Goal: Task Accomplishment & Management: Manage account settings

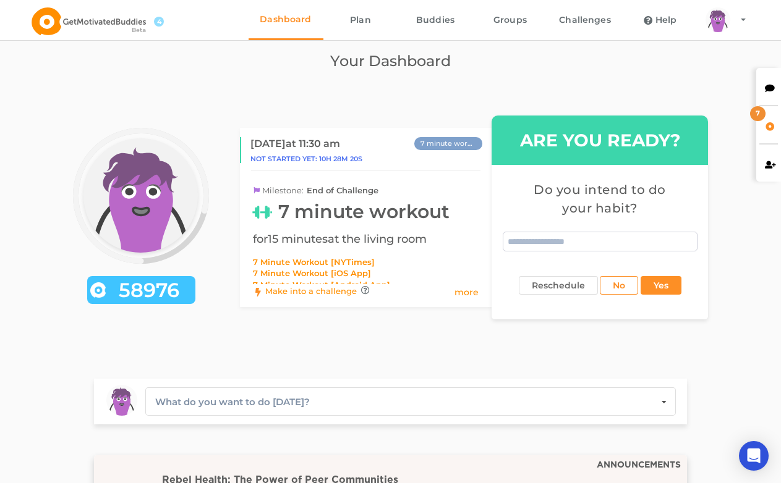
scroll to position [19, 0]
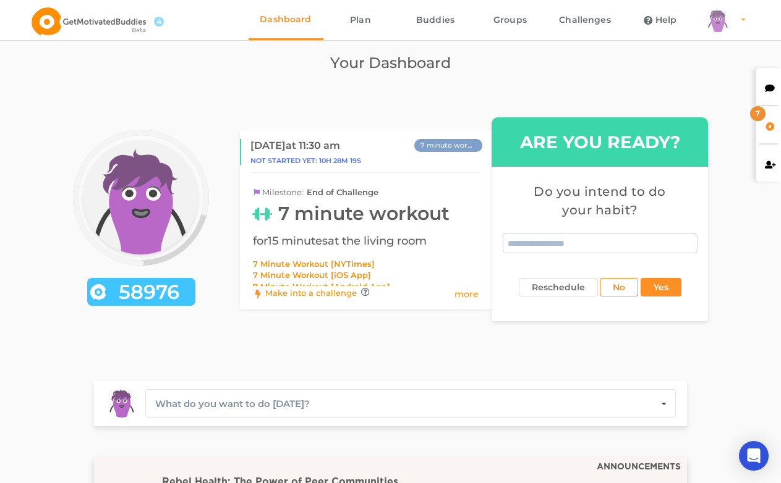
click at [720, 11] on div "arms Created with Sketch. legs Created with Sketch. hairs/back/hair14 Created w…" at bounding box center [717, 19] width 25 height 25
click at [714, 78] on link "Settings" at bounding box center [740, 83] width 85 height 28
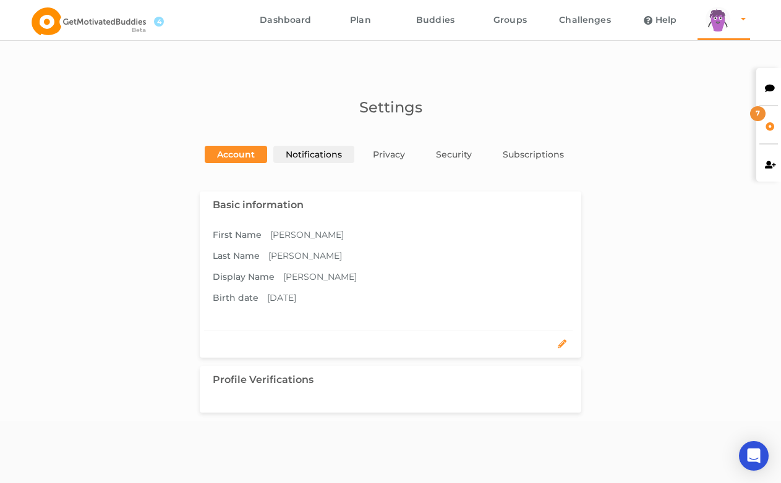
click at [300, 146] on link "Notifications" at bounding box center [313, 154] width 81 height 17
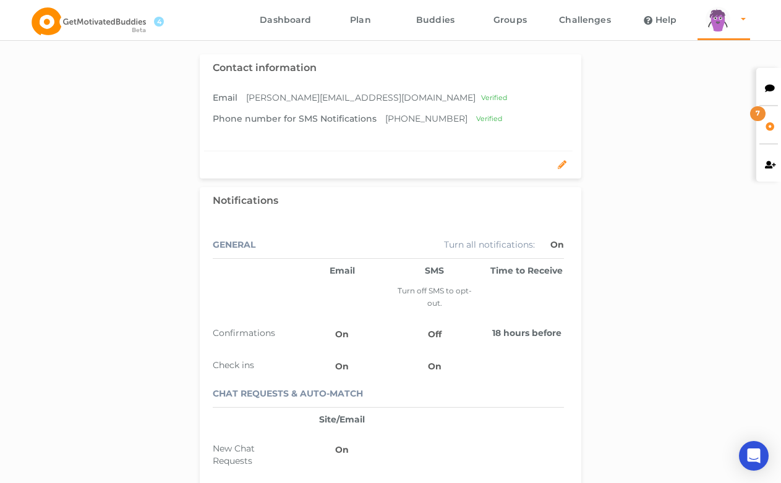
scroll to position [138, 0]
